Goal: Task Accomplishment & Management: Manage account settings

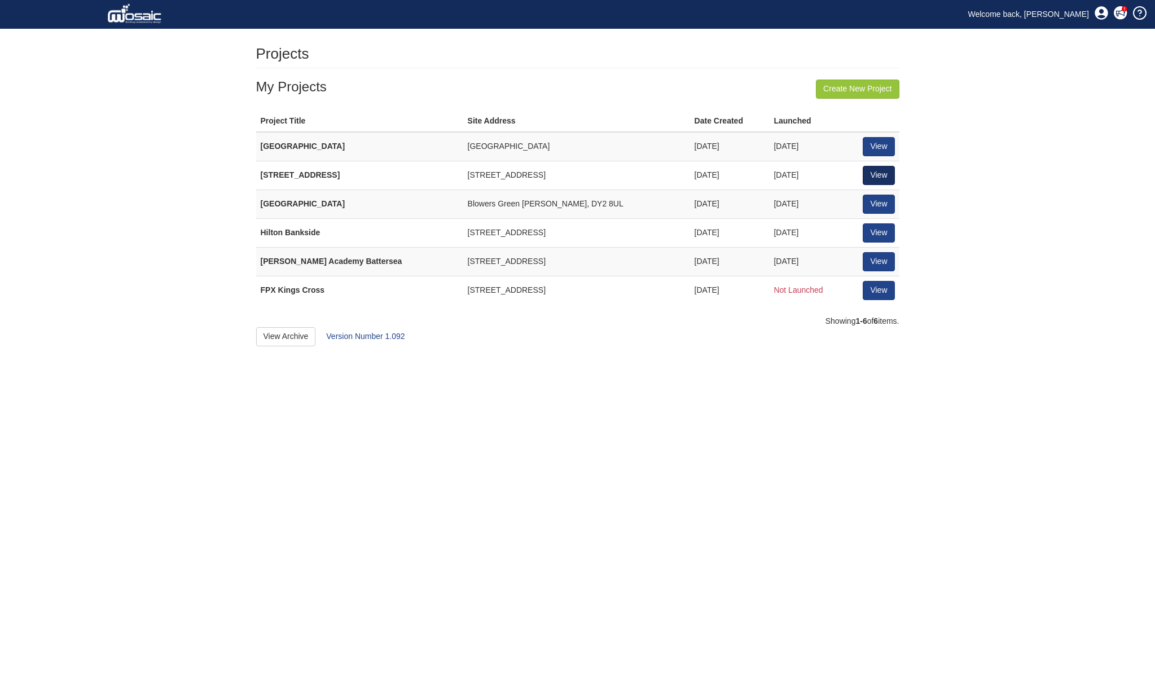
click at [885, 172] on link "View" at bounding box center [879, 175] width 32 height 19
click at [878, 227] on link "View" at bounding box center [879, 232] width 32 height 19
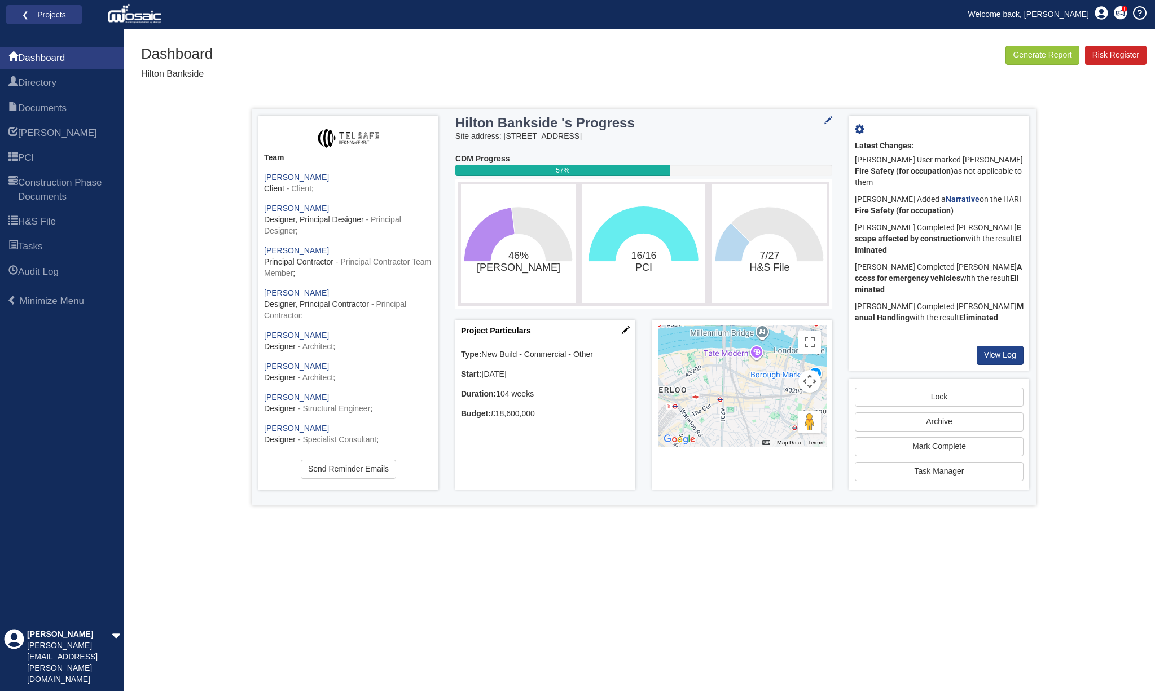
click at [781, 249] on rect "7/27​H&S File" at bounding box center [769, 243] width 109 height 113
click at [58, 111] on span "Documents" at bounding box center [42, 109] width 49 height 14
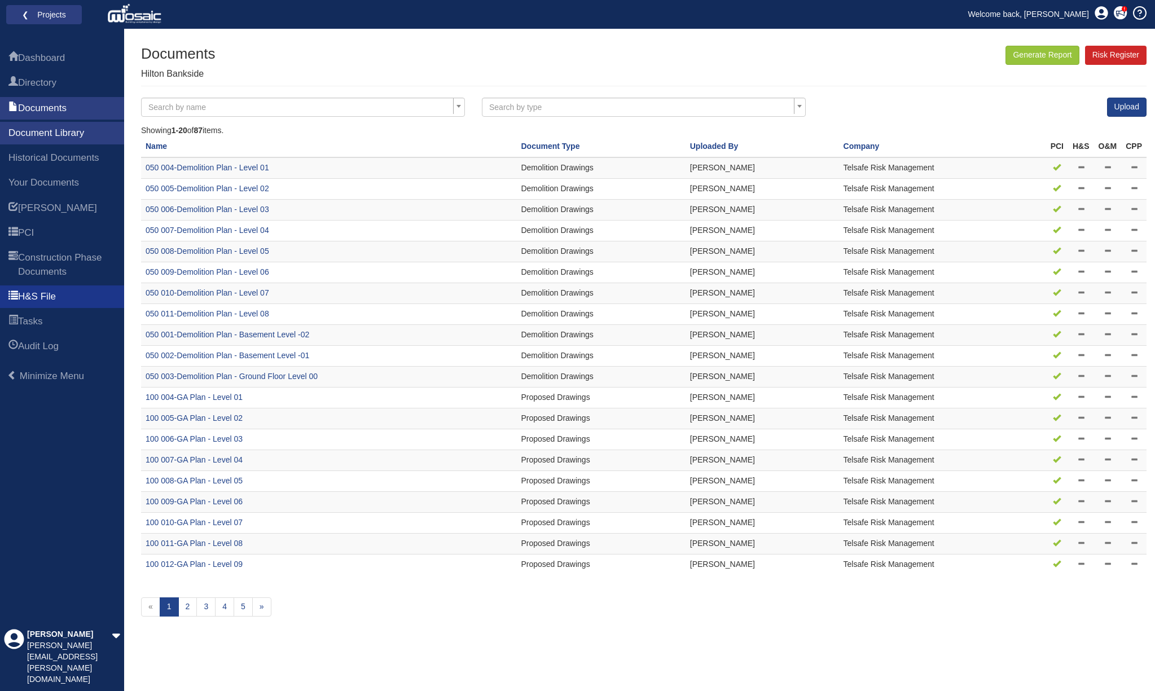
click at [49, 304] on span "H&S File" at bounding box center [37, 297] width 38 height 14
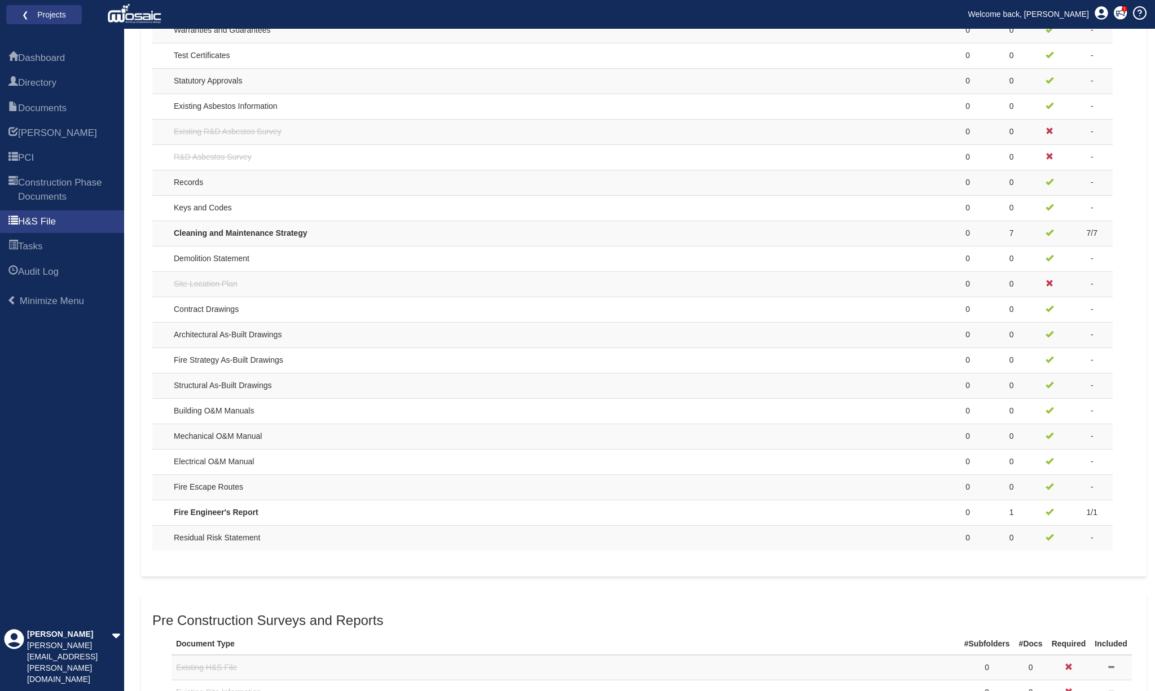
scroll to position [625, 0]
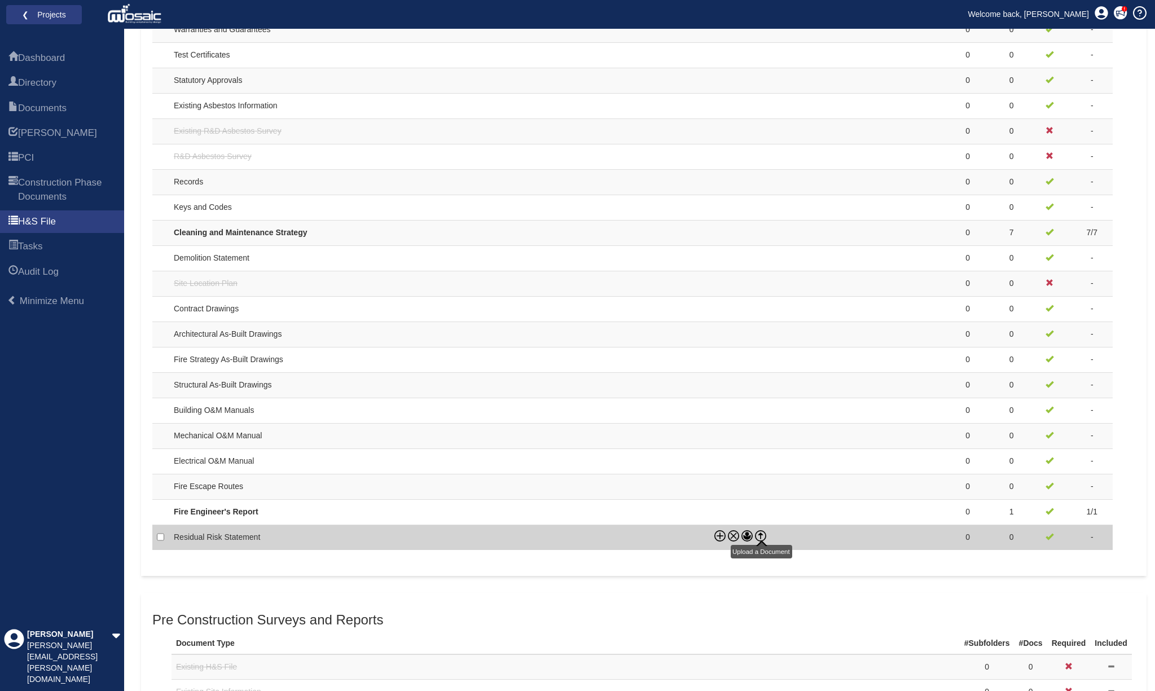
click at [761, 530] on icon at bounding box center [760, 535] width 11 height 11
checkbox input "true"
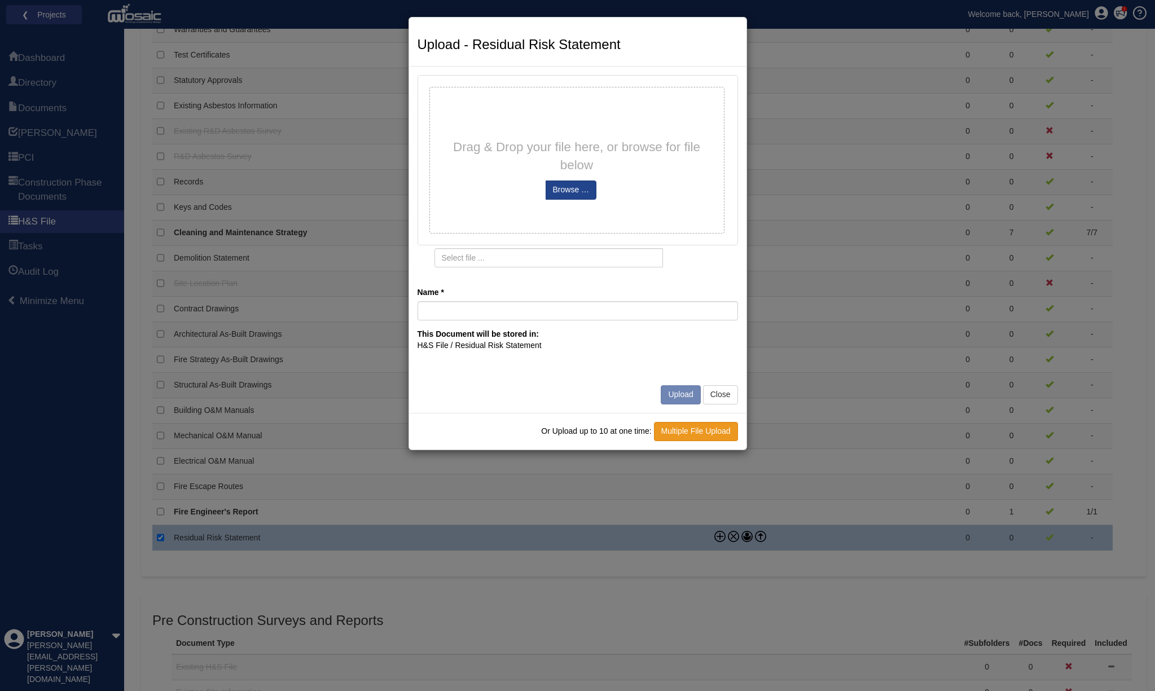
click at [704, 426] on link "Multiple File Upload" at bounding box center [696, 431] width 84 height 19
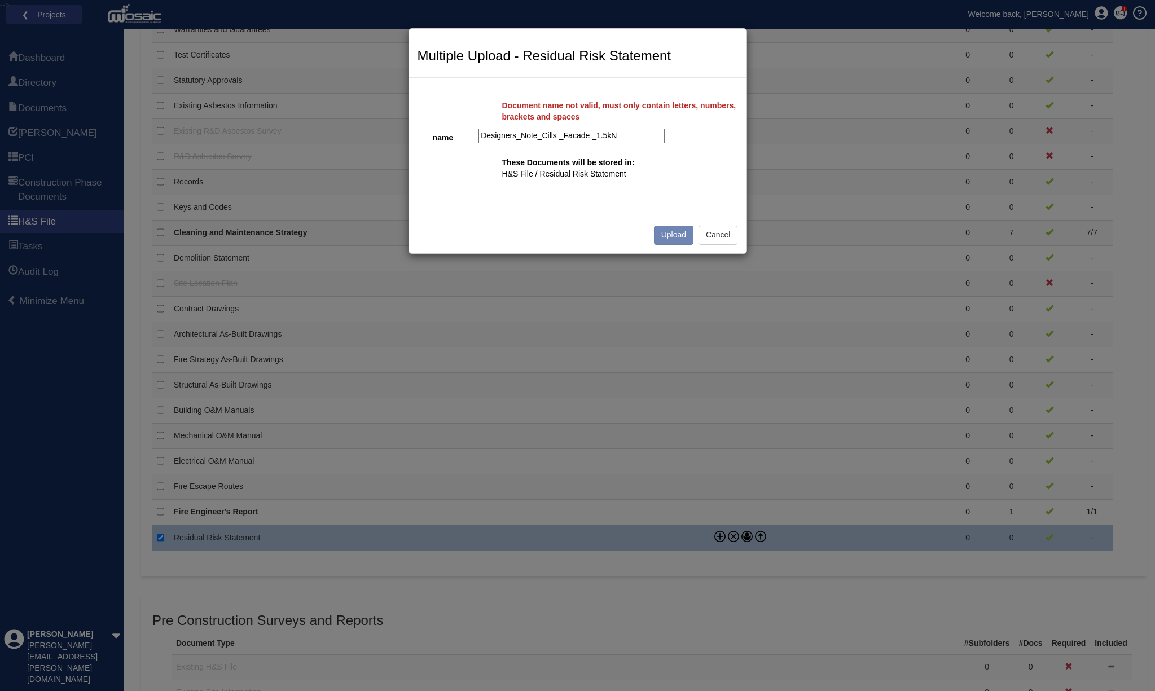
click at [594, 138] on input "Designers_Note_Cills _Facade _1.5kN" at bounding box center [571, 136] width 186 height 15
click at [561, 135] on input "Designers_Note_Cills _Facade 1.5kN" at bounding box center [571, 136] width 186 height 15
click at [541, 135] on input "Designers_Note_Cills Facade 1.5kN" at bounding box center [571, 136] width 186 height 15
click at [520, 135] on input "Designers_NoteCills Facade 1.5kN" at bounding box center [571, 136] width 186 height 15
type input "Designers NoteCills Facade 1.5kN"
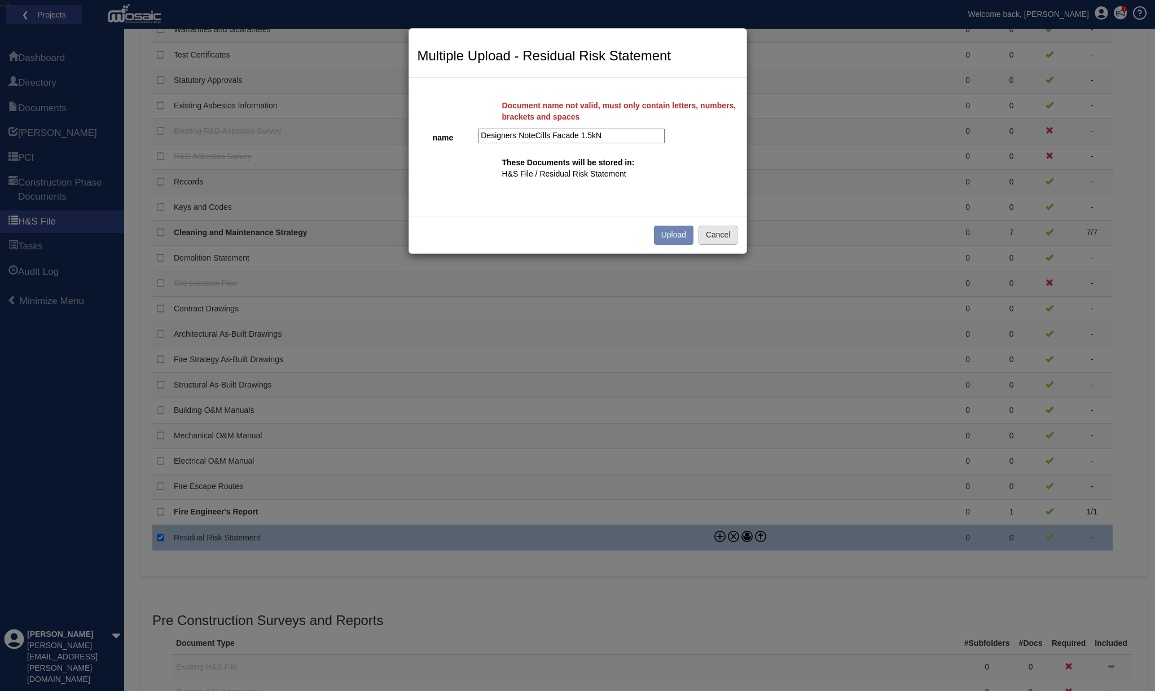
click at [723, 232] on button "Cancel" at bounding box center [717, 235] width 39 height 19
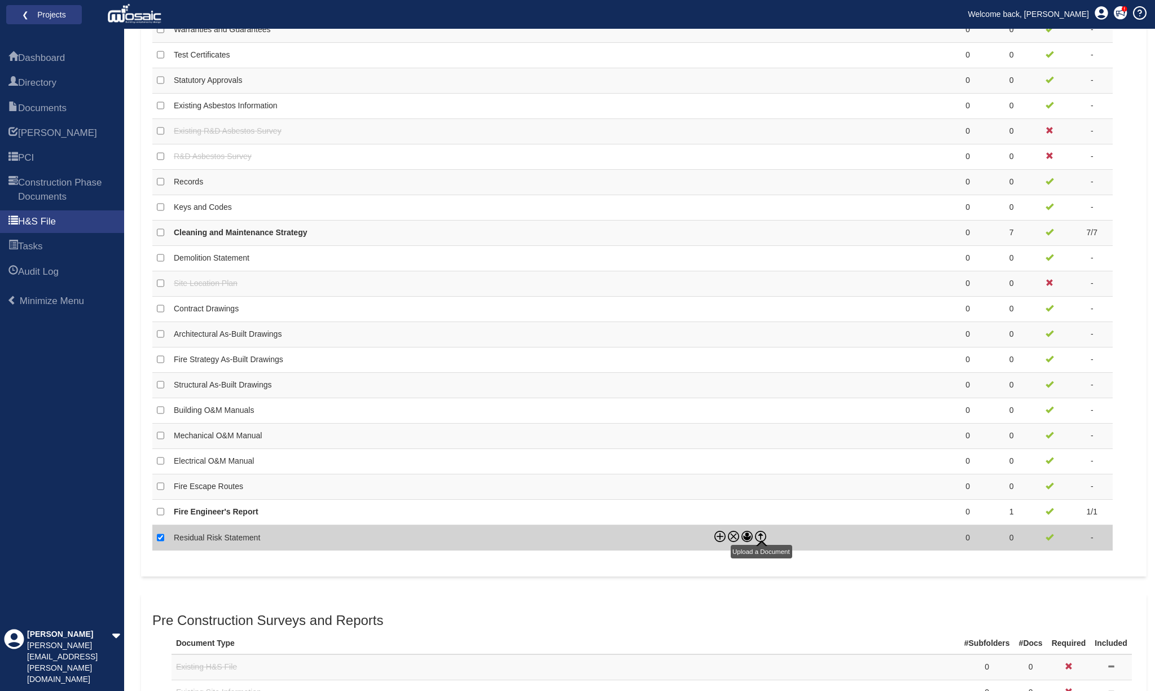
click at [761, 532] on icon at bounding box center [760, 536] width 11 height 11
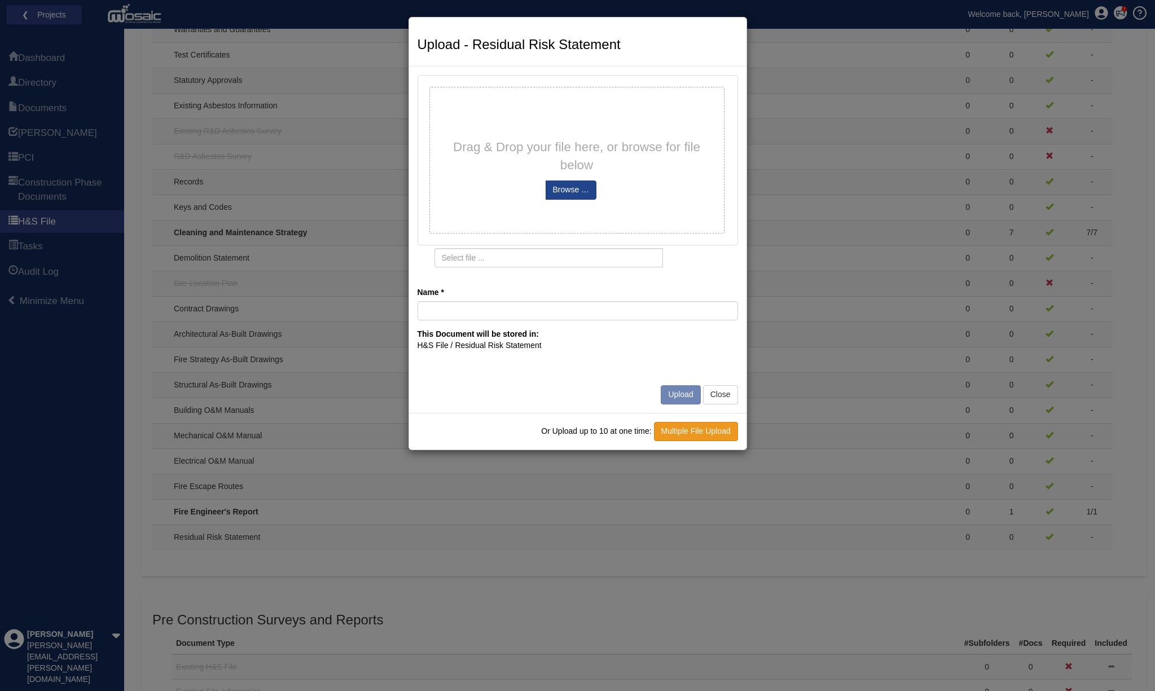
click at [709, 429] on link "Multiple File Upload" at bounding box center [696, 431] width 84 height 19
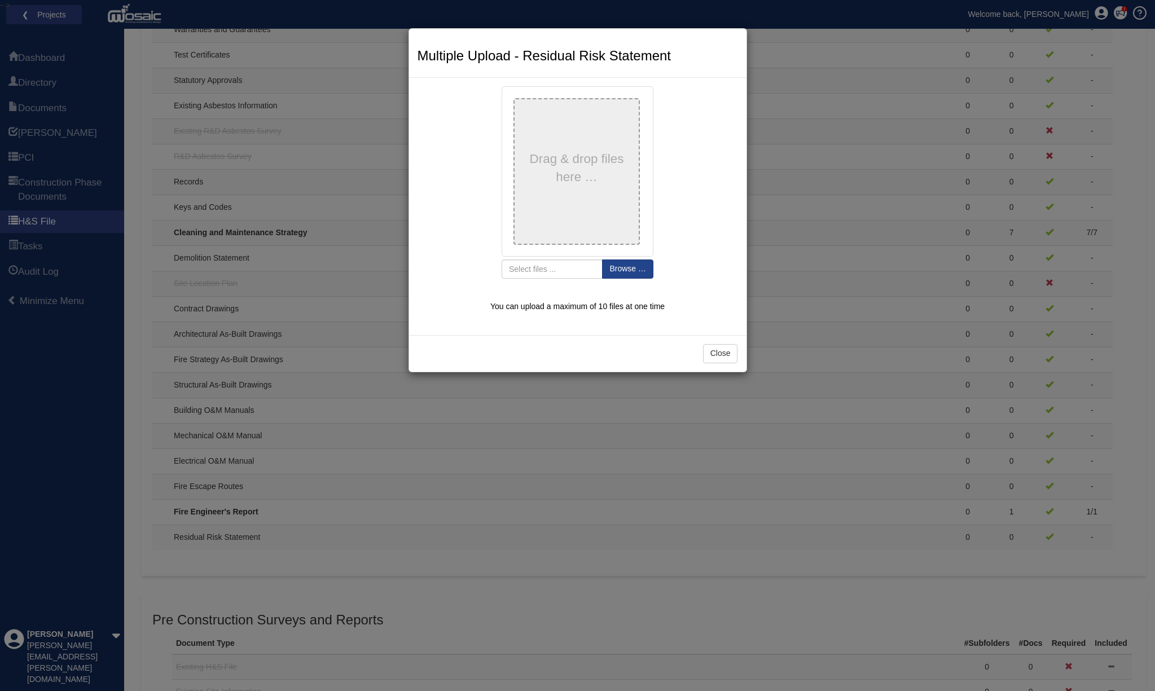
type input "DesignersNote Cills Facade 1.5kN"
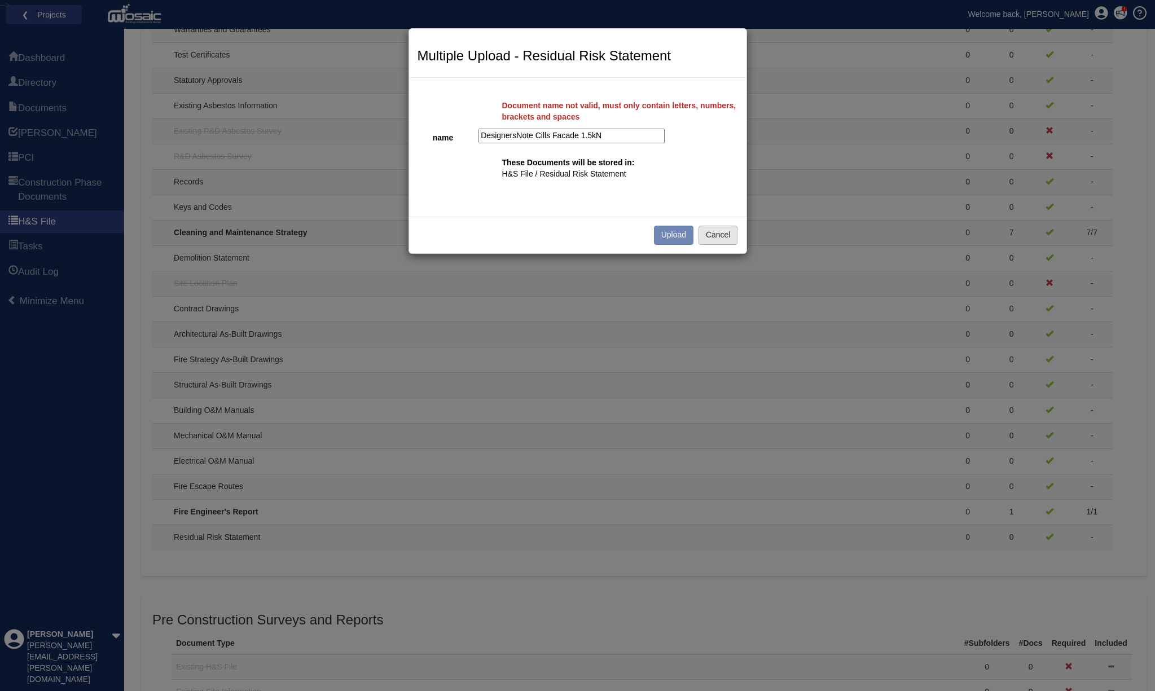
click at [712, 226] on button "Cancel" at bounding box center [717, 235] width 39 height 19
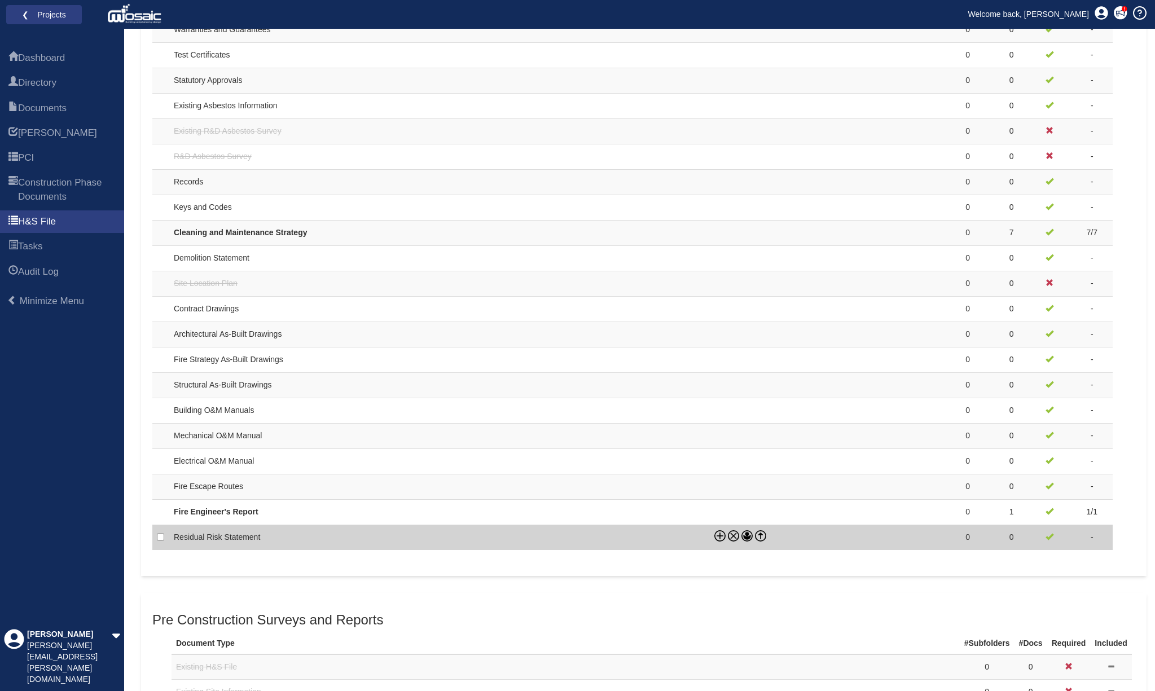
click at [796, 533] on td at bounding box center [825, 537] width 231 height 25
click at [761, 531] on icon at bounding box center [760, 536] width 11 height 11
checkbox input "false"
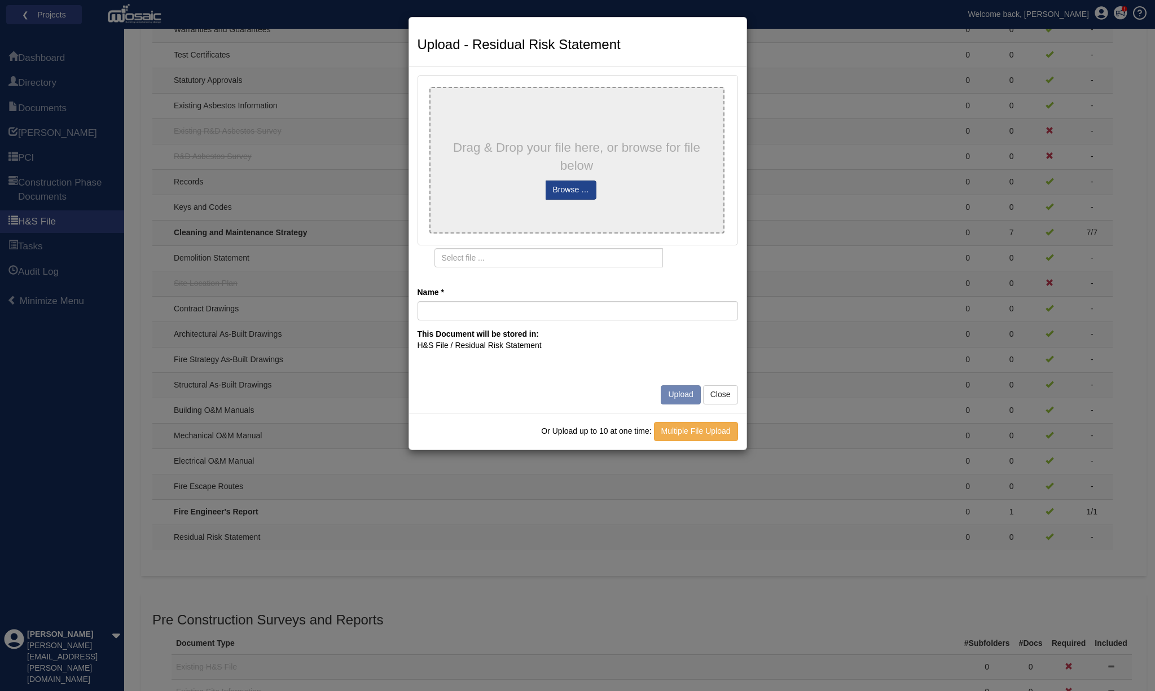
type input "Designers Note Cills Facade"
type input "Designers Note Cills Facade.pdf"
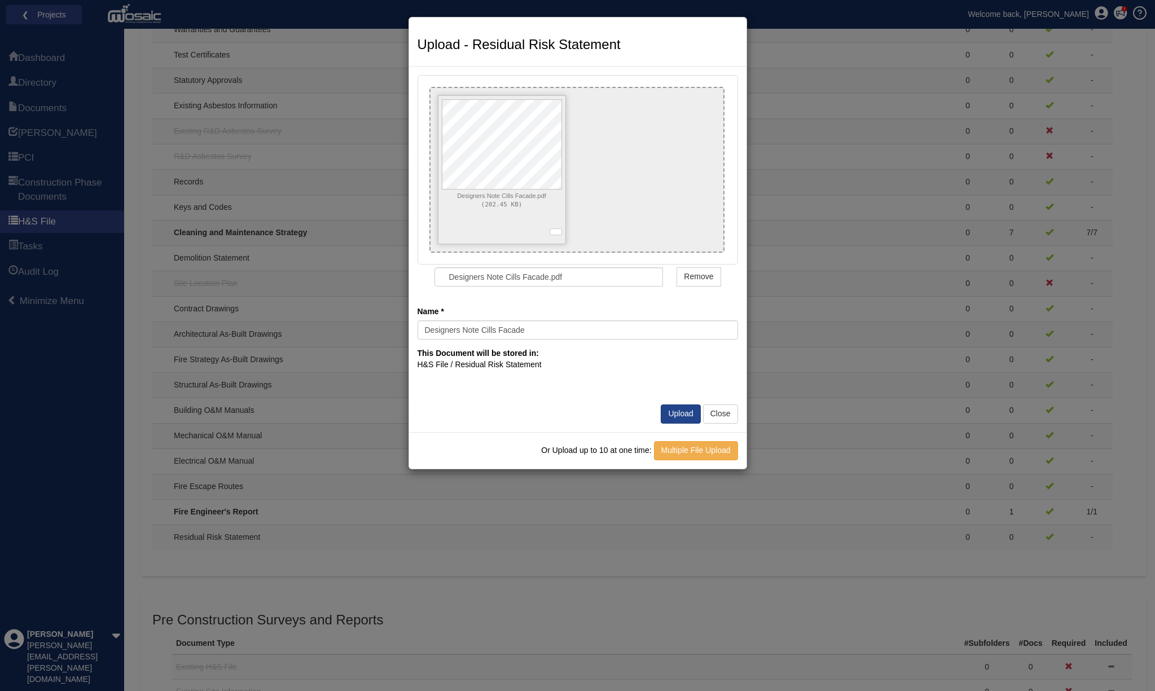
type input "Designers Note Rope Access"
type input "Designers Note Rope Access.pdf"
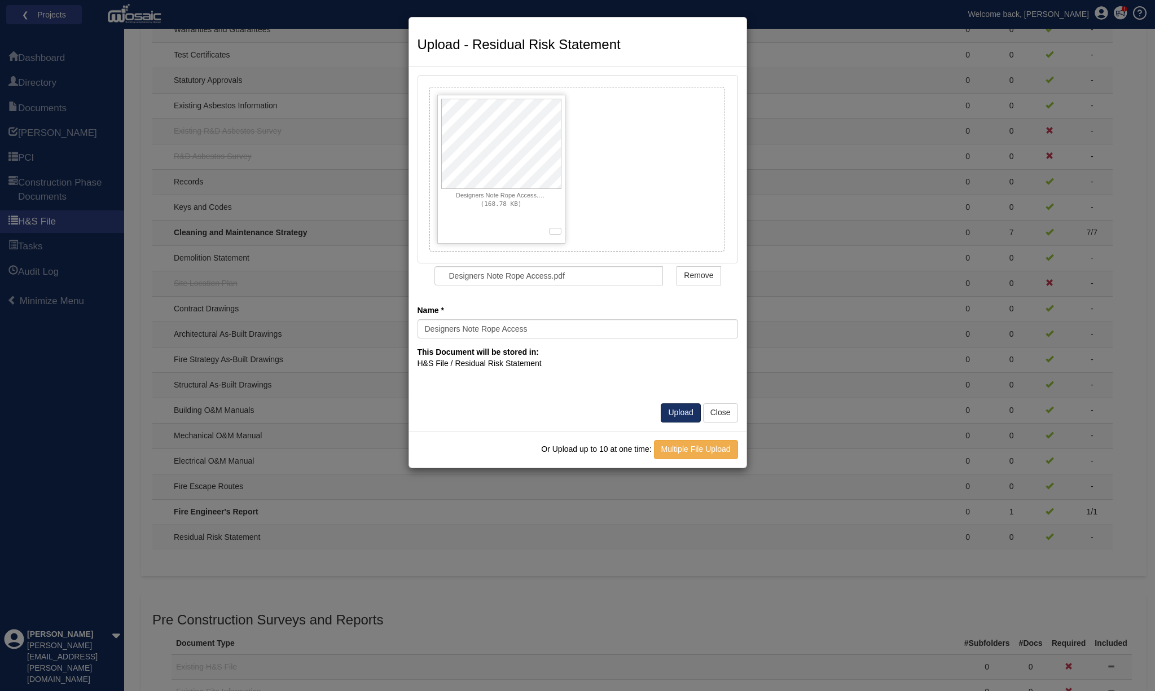
click at [674, 406] on button "Upload" at bounding box center [680, 412] width 39 height 19
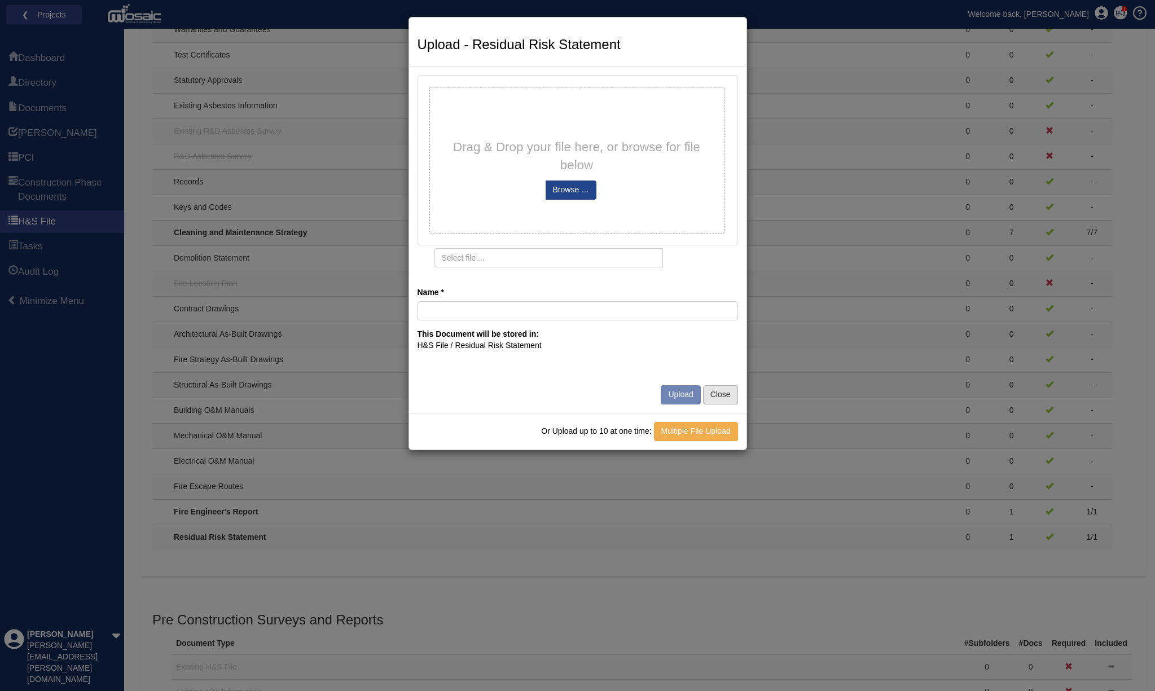
click at [720, 385] on button "Close" at bounding box center [720, 394] width 35 height 19
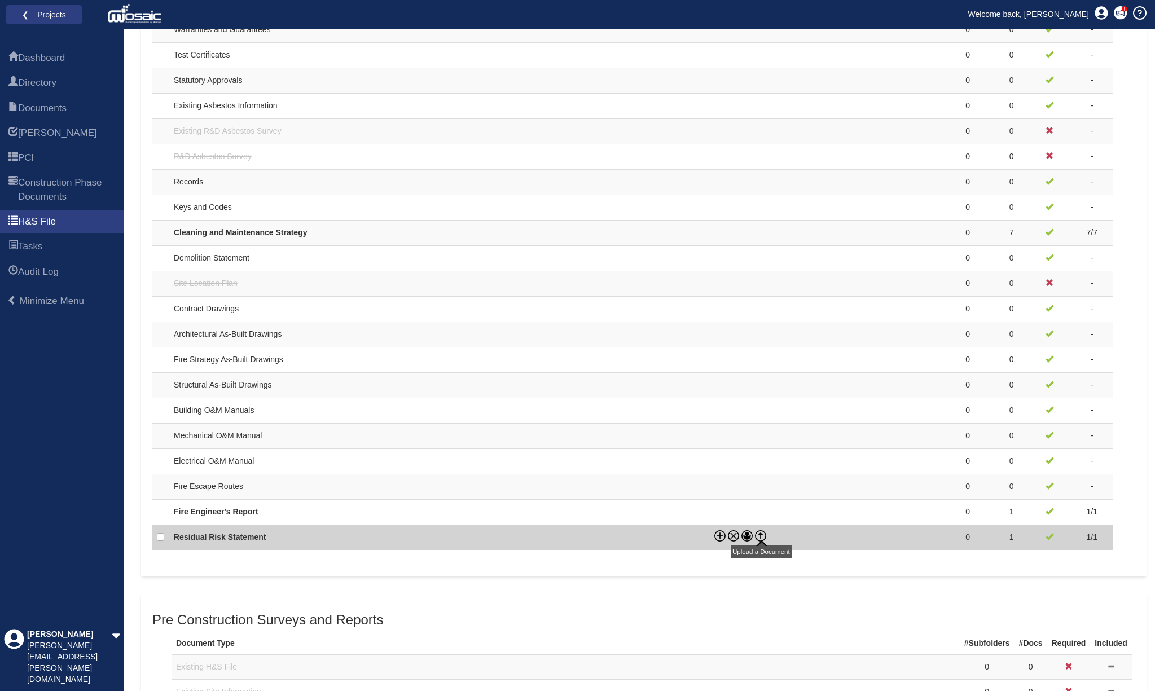
click at [761, 530] on icon at bounding box center [760, 535] width 11 height 11
checkbox input "true"
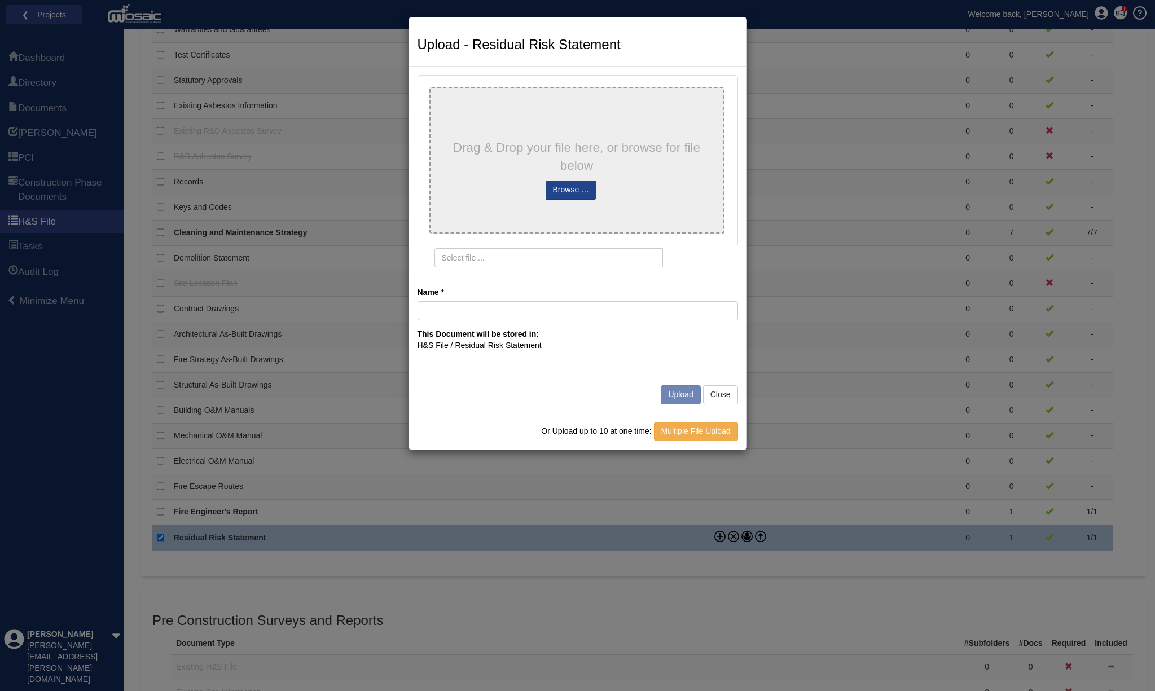
type input "Designers Note Cills Facade"
type input "Designers Note Cills Facade.pdf"
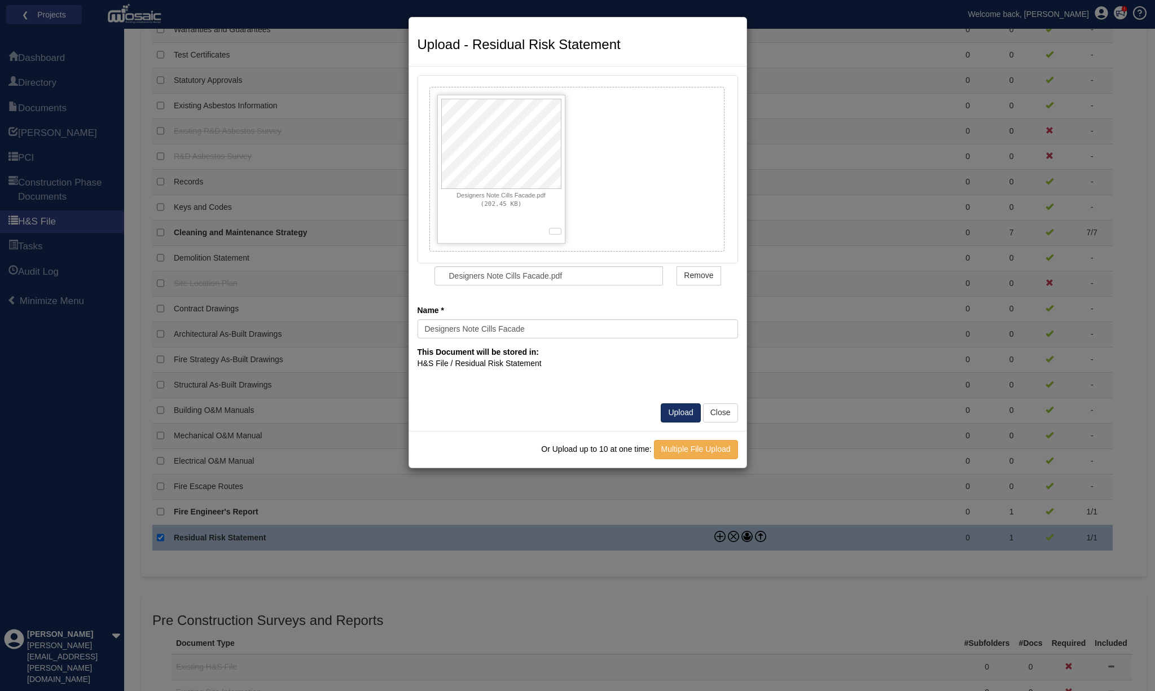
click at [678, 407] on button "Upload" at bounding box center [680, 412] width 39 height 19
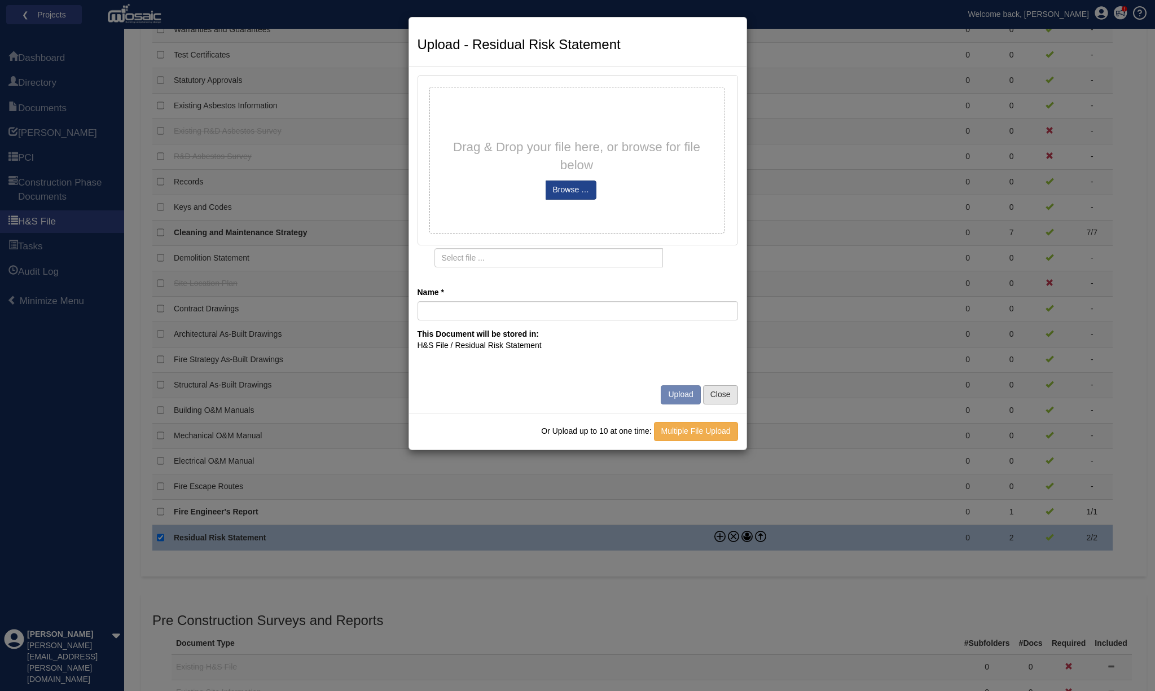
click at [727, 393] on button "Close" at bounding box center [720, 394] width 35 height 19
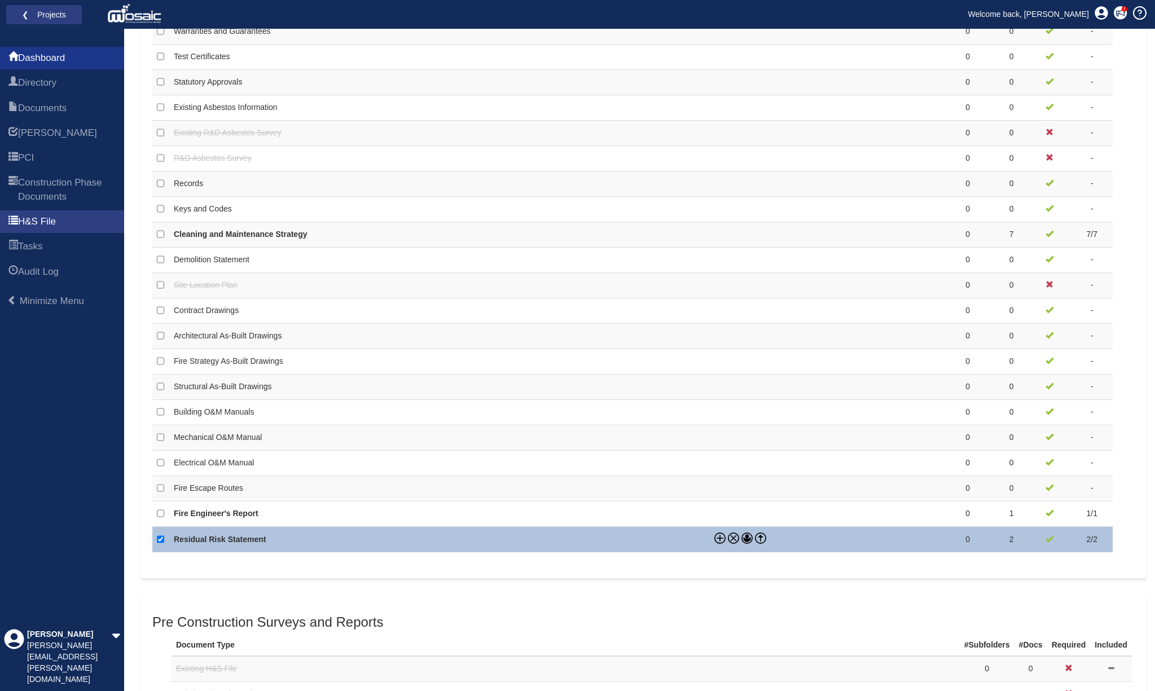
scroll to position [624, 0]
click at [61, 64] on span "Dashboard" at bounding box center [41, 58] width 47 height 14
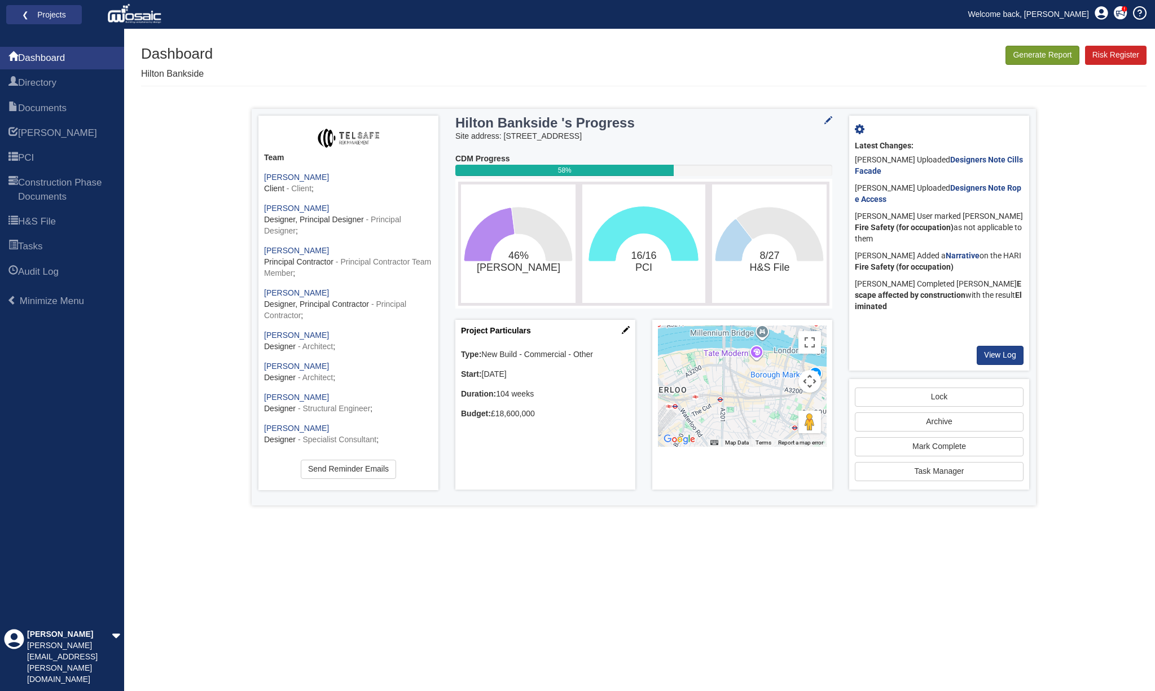
click at [1052, 55] on button "Generate Report" at bounding box center [1041, 55] width 73 height 19
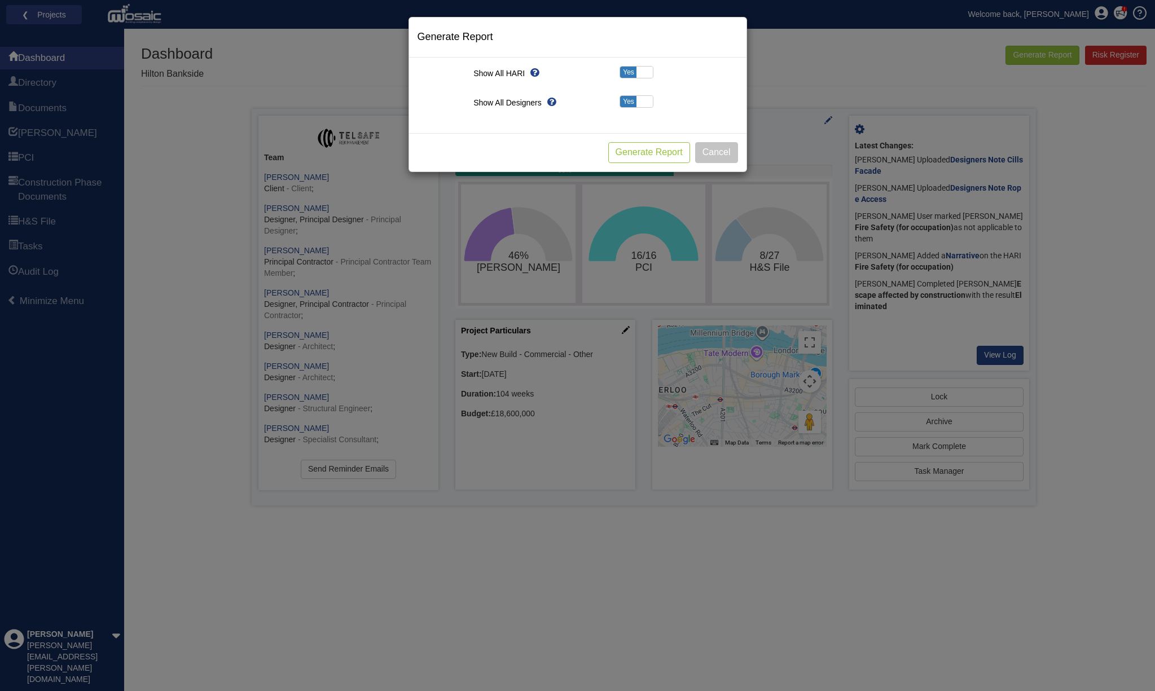
click at [641, 151] on button "Generate Report" at bounding box center [649, 152] width 82 height 21
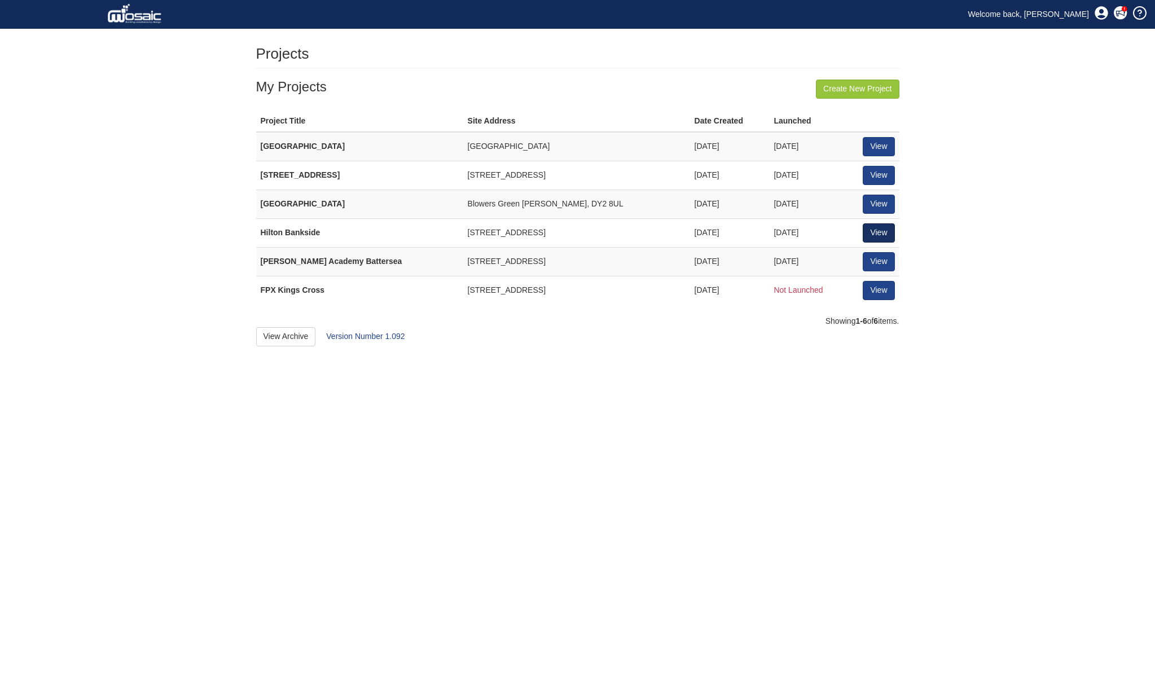
click at [883, 228] on link "View" at bounding box center [879, 232] width 32 height 19
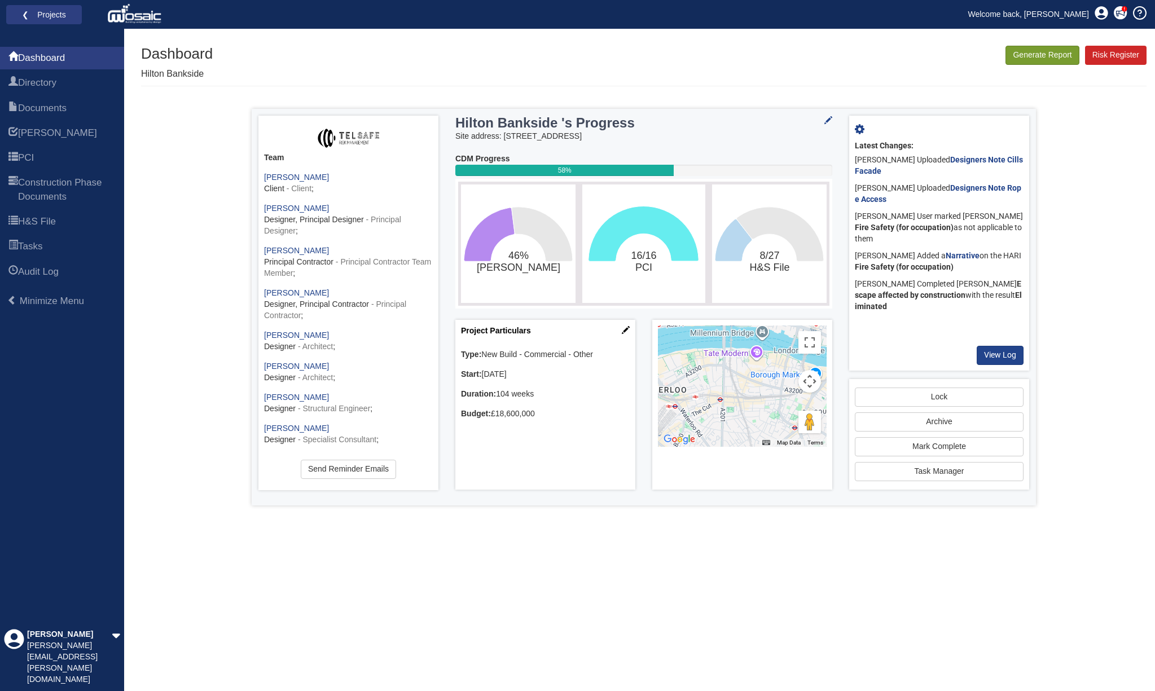
click at [1045, 55] on button "Generate Report" at bounding box center [1041, 55] width 73 height 19
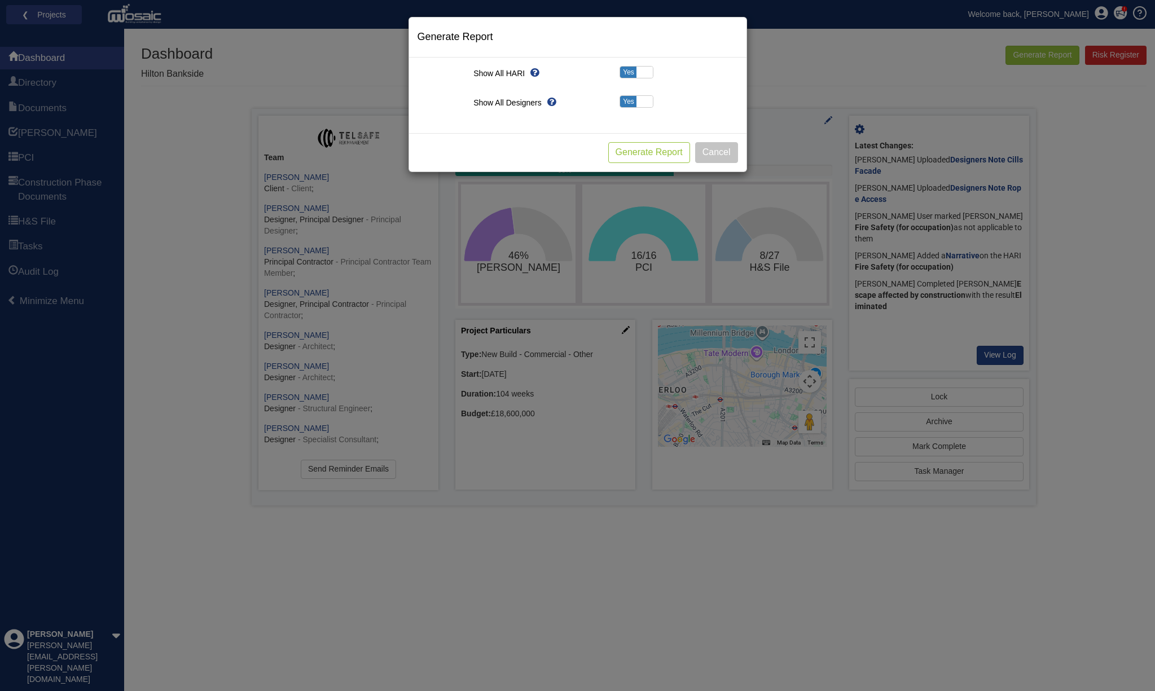
click at [646, 151] on button "Generate Report" at bounding box center [649, 152] width 82 height 21
